Goal: Use online tool/utility: Utilize a website feature to perform a specific function

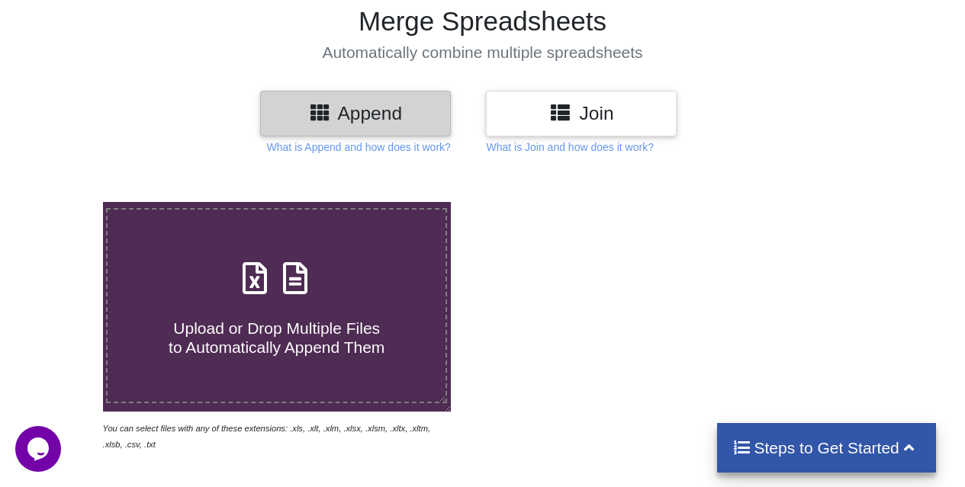
scroll to position [76, 0]
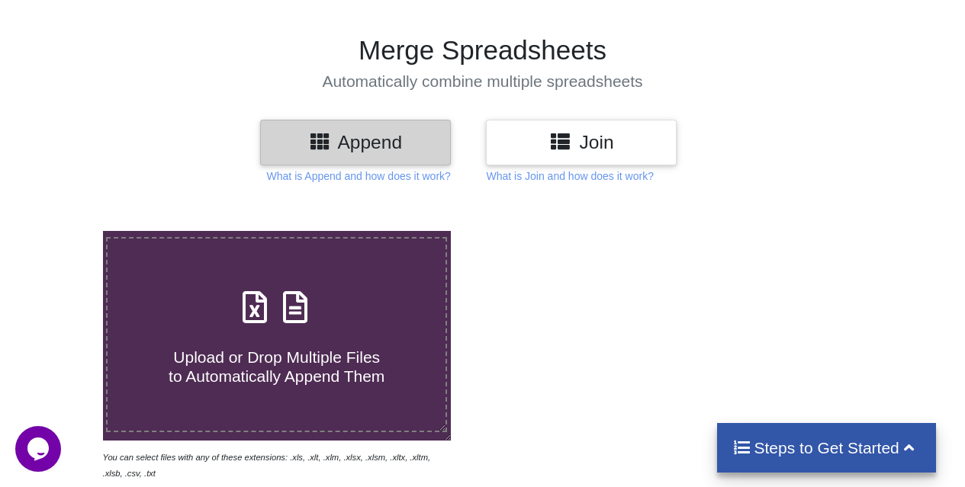
click at [534, 144] on h3 "Join" at bounding box center [581, 142] width 168 height 22
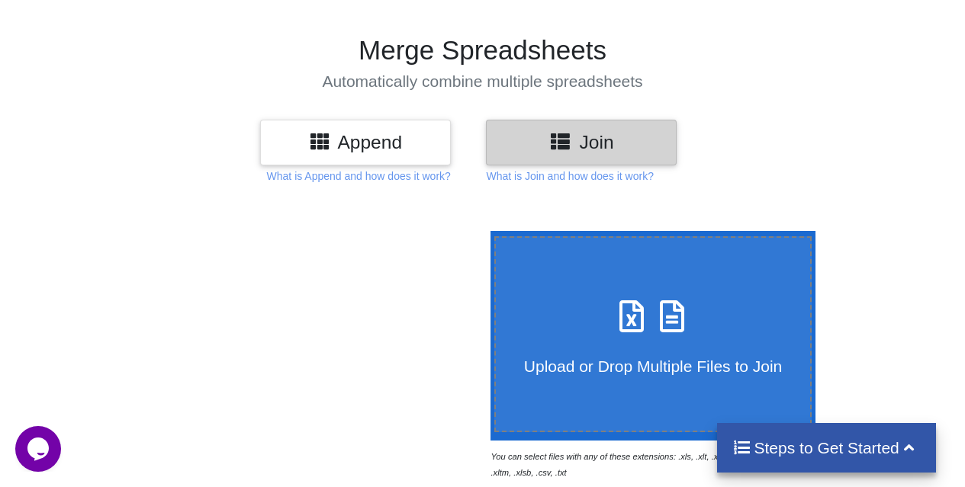
click at [660, 345] on h4 "Upload or Drop Multiple Files to Join" at bounding box center [653, 357] width 315 height 38
click at [486, 231] on input "Upload or Drop Multiple Files to Join" at bounding box center [486, 231] width 0 height 0
click at [380, 140] on h3 "Append" at bounding box center [355, 142] width 168 height 22
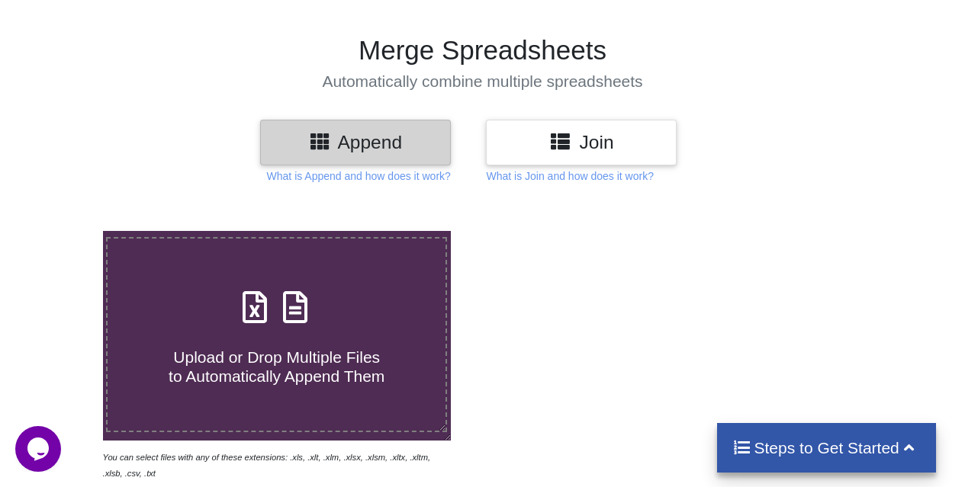
click at [414, 358] on h4 "Upload or Drop Multiple Files to Automatically Append Them" at bounding box center [277, 358] width 338 height 58
click at [63, 231] on input "Upload or Drop Multiple Files to Automatically Append Them" at bounding box center [63, 231] width 0 height 0
type input "C:\fakepath\andhra+pradesh Ip.xlsx"
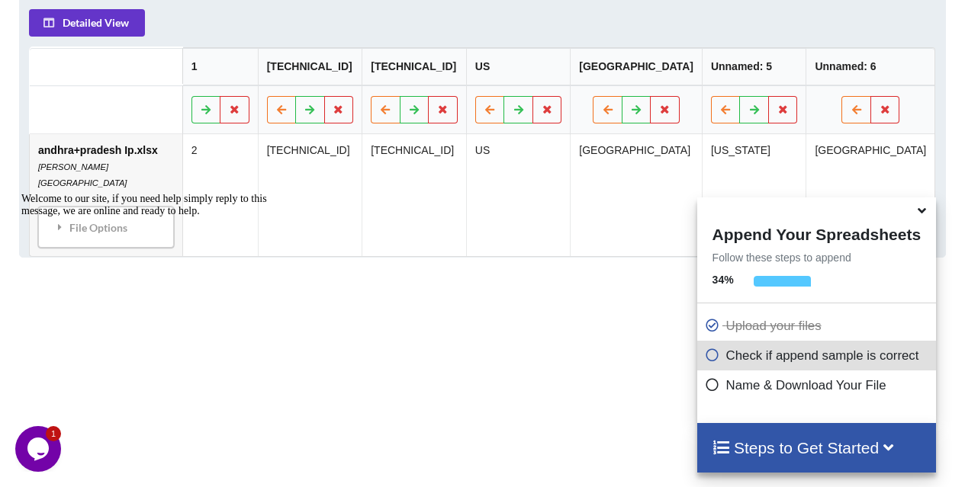
scroll to position [757, 0]
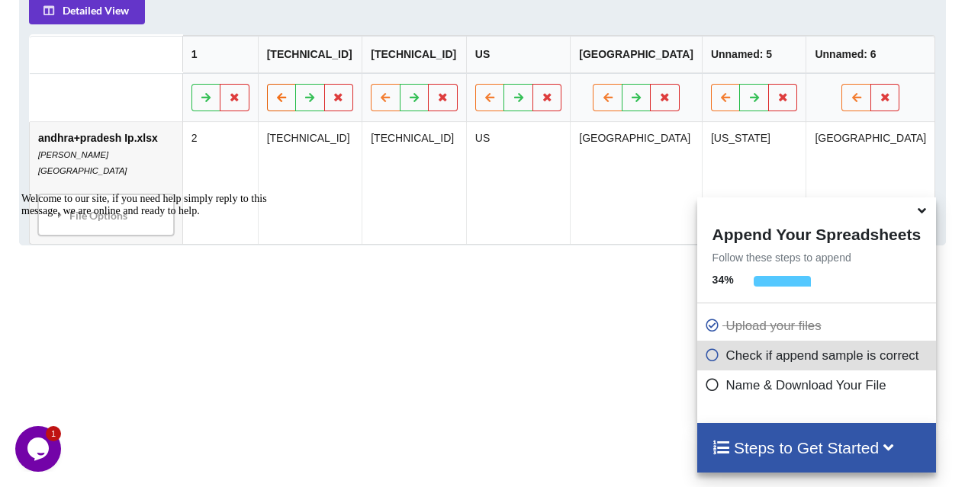
click at [284, 107] on button at bounding box center [282, 97] width 30 height 27
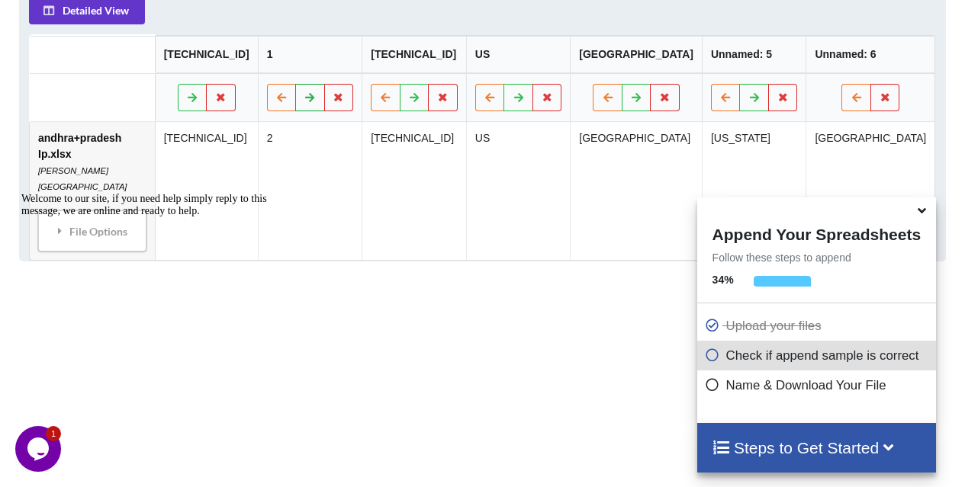
click at [321, 105] on button at bounding box center [311, 97] width 30 height 27
click at [295, 104] on button at bounding box center [282, 97] width 30 height 27
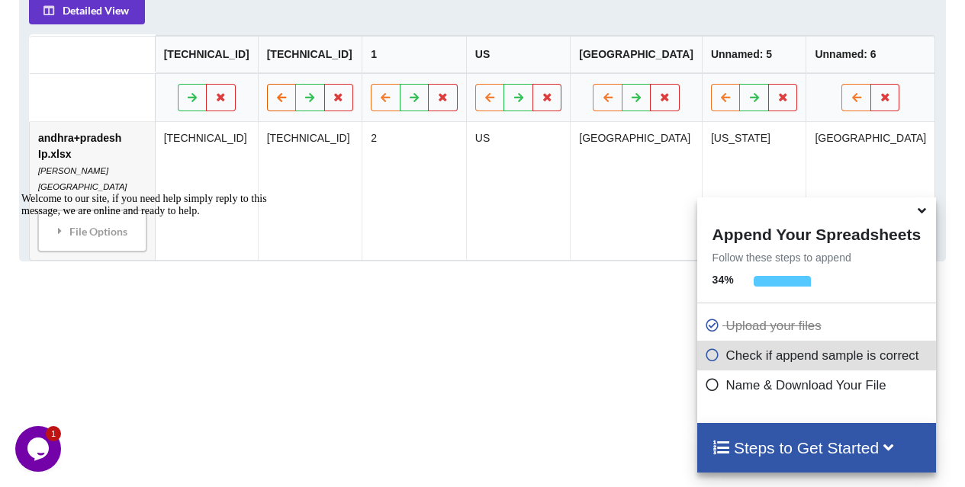
click at [295, 104] on button at bounding box center [282, 97] width 30 height 27
click at [140, 193] on div "Welcome to our site, if you need help simply reply to this message, we are onli…" at bounding box center [158, 205] width 275 height 24
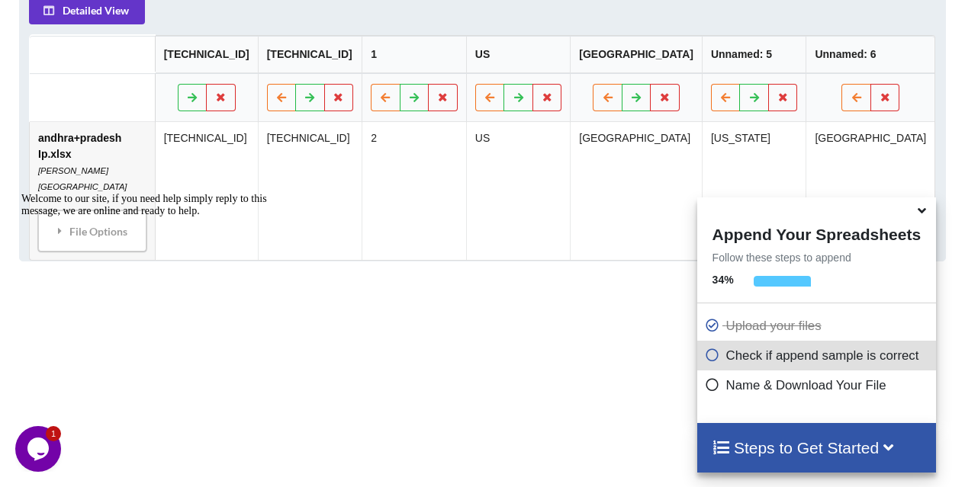
click at [31, 210] on div "Welcome to our site, if you need help simply reply to this message, we are onli…" at bounding box center [158, 205] width 275 height 24
click at [51, 210] on div "Welcome to our site, if you need help simply reply to this message, we are onli…" at bounding box center [158, 205] width 275 height 24
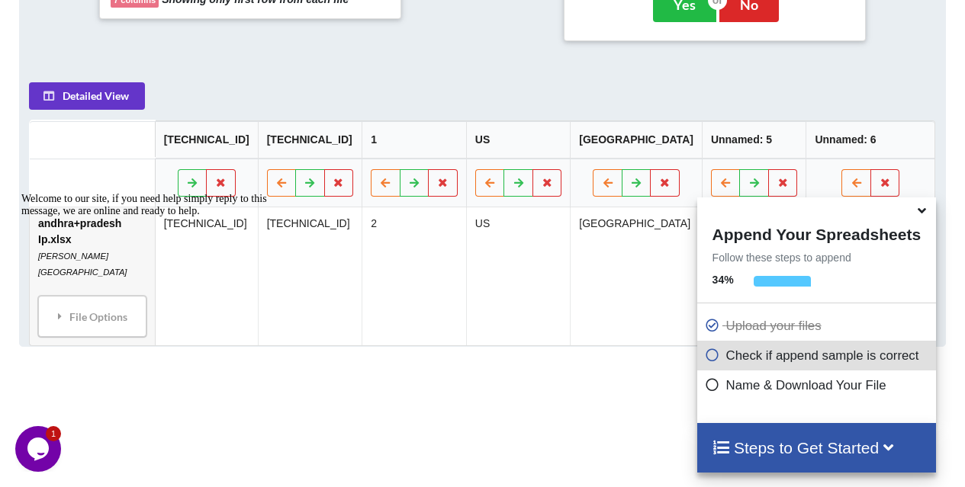
scroll to position [528, 0]
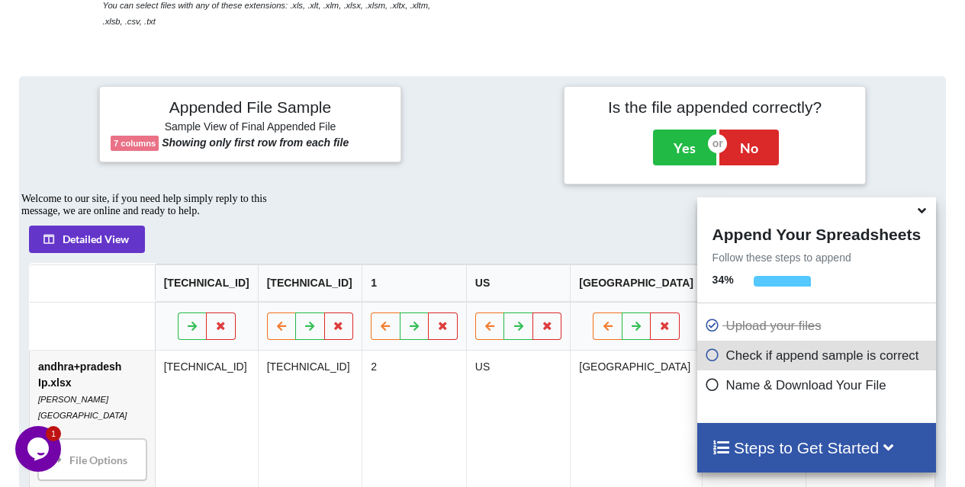
click at [103, 217] on div "Welcome to our site, if you need help simply reply to this message, we are onli…" at bounding box center [158, 205] width 275 height 24
click at [105, 217] on div "Welcome to our site, if you need help simply reply to this message, we are onli…" at bounding box center [158, 205] width 275 height 24
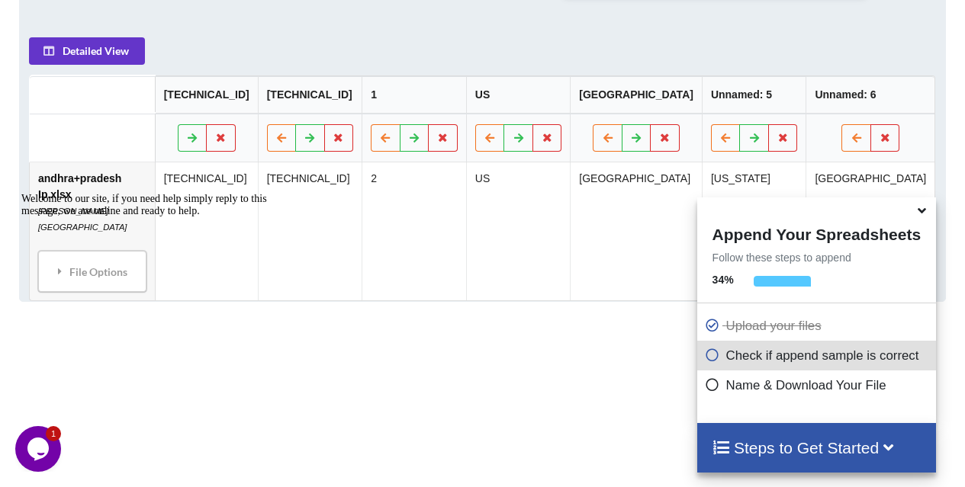
scroll to position [836, 0]
